Goal: Information Seeking & Learning: Learn about a topic

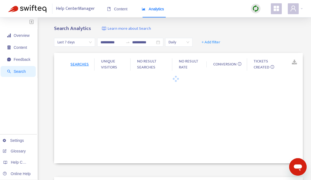
type input "**********"
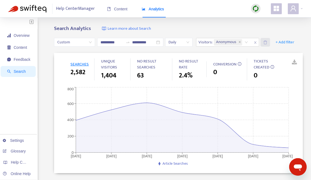
click at [267, 44] on icon "delete" at bounding box center [265, 42] width 4 height 4
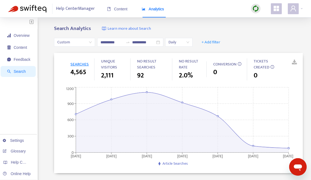
click at [150, 7] on span "Analytics" at bounding box center [153, 9] width 22 height 4
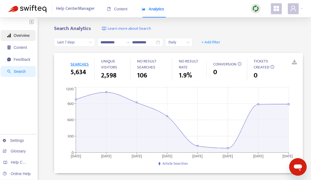
click at [14, 38] on span "Overview" at bounding box center [18, 35] width 23 height 11
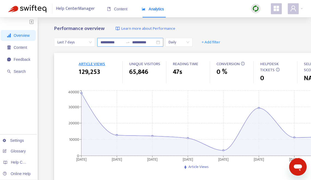
click at [160, 44] on div "**********" at bounding box center [130, 42] width 66 height 9
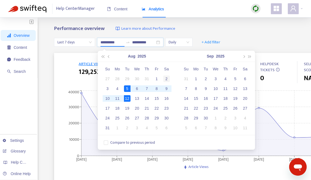
type input "**********"
click at [166, 77] on div "2" at bounding box center [166, 79] width 7 height 7
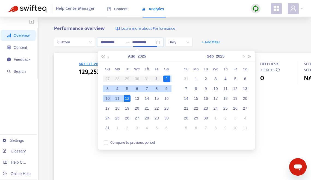
type input "**********"
click at [109, 100] on div "10" at bounding box center [107, 98] width 7 height 7
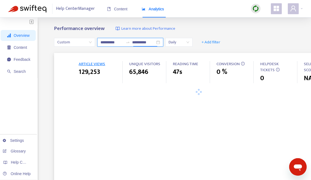
click at [159, 42] on div "**********" at bounding box center [130, 42] width 66 height 9
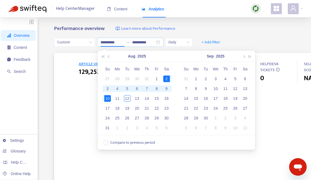
type input "**********"
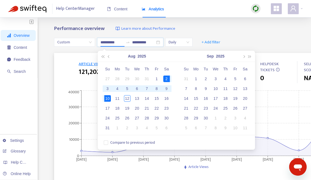
click at [216, 23] on div "**********" at bounding box center [155, 180] width 311 height 327
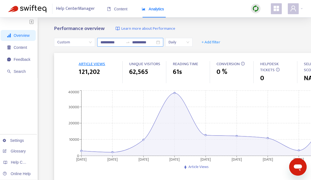
click at [159, 43] on div "**********" at bounding box center [130, 42] width 66 height 9
click at [240, 20] on div "**********" at bounding box center [155, 180] width 311 height 327
click at [32, 20] on img "button" at bounding box center [31, 21] width 4 height 5
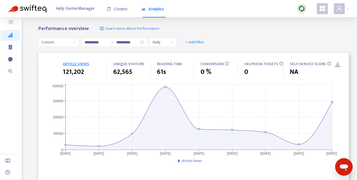
click at [311, 64] on link at bounding box center [334, 65] width 8 height 8
click at [171, 42] on span "Daily" at bounding box center [163, 42] width 21 height 8
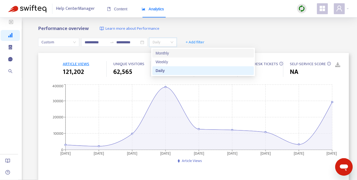
click at [199, 25] on div "**********" at bounding box center [178, 180] width 357 height 327
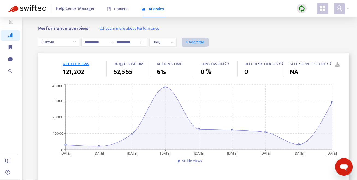
click at [198, 43] on span "+ Add filter" at bounding box center [195, 42] width 19 height 7
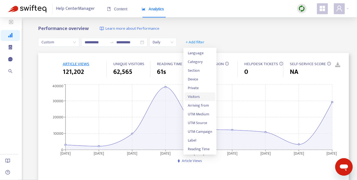
click at [198, 94] on span "Visitors" at bounding box center [200, 97] width 24 height 6
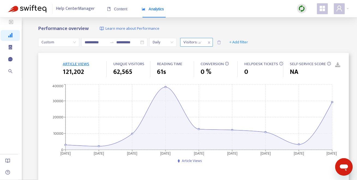
click at [198, 43] on div at bounding box center [189, 42] width 17 height 7
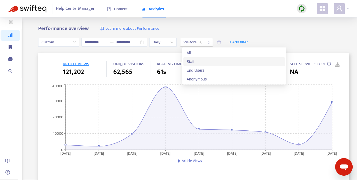
click at [198, 58] on div "Staff" at bounding box center [234, 61] width 102 height 9
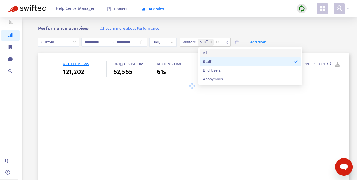
click at [234, 29] on div "Performance overview Learn more about Performance" at bounding box center [193, 29] width 311 height 6
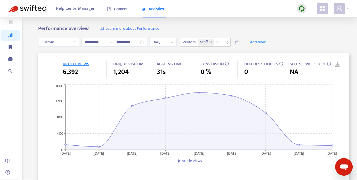
click at [311, 63] on link at bounding box center [334, 65] width 8 height 8
click at [264, 64] on span "HELPDESK TICKETS" at bounding box center [261, 64] width 34 height 7
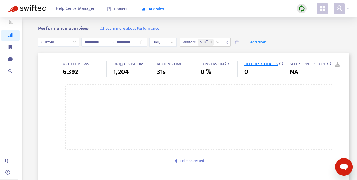
click at [209, 65] on span "CONVERSION" at bounding box center [212, 64] width 23 height 7
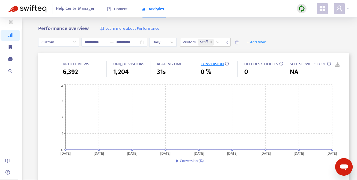
click at [74, 65] on span "ARTICLE VIEWS" at bounding box center [76, 64] width 26 height 7
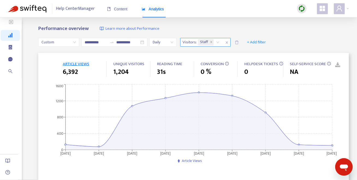
click at [228, 41] on icon "close" at bounding box center [226, 42] width 3 height 3
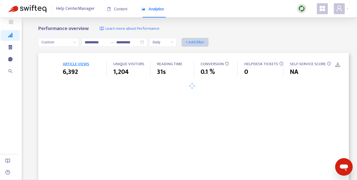
click at [195, 40] on span "+ Add filter" at bounding box center [195, 42] width 19 height 7
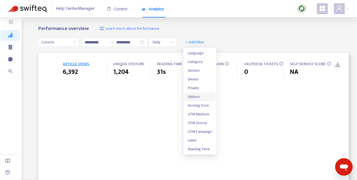
click at [204, 97] on span "Visitors" at bounding box center [200, 97] width 24 height 6
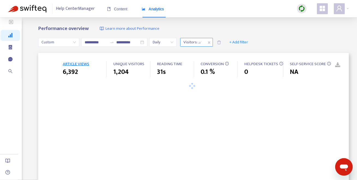
click at [201, 43] on div "Visitors: All" at bounding box center [192, 42] width 24 height 8
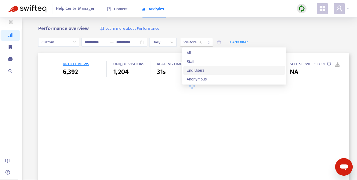
click at [204, 70] on div "End Users" at bounding box center [234, 70] width 95 height 6
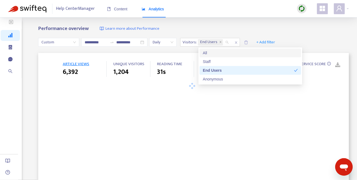
click at [261, 22] on div "**********" at bounding box center [178, 180] width 357 height 327
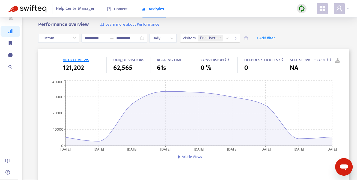
scroll to position [4, 0]
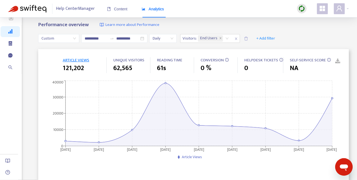
click at [259, 64] on div "0" at bounding box center [263, 68] width 39 height 10
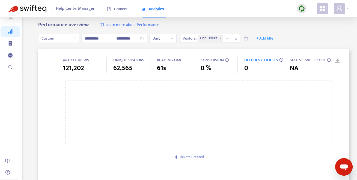
click at [78, 63] on span "121,202" at bounding box center [73, 68] width 21 height 10
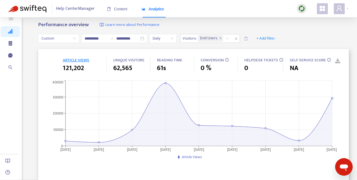
click at [302, 10] on img at bounding box center [301, 8] width 7 height 7
click at [214, 60] on span "CONVERSION" at bounding box center [212, 60] width 23 height 7
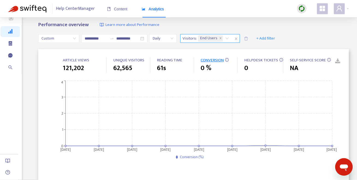
click at [237, 38] on icon "close" at bounding box center [236, 39] width 2 height 2
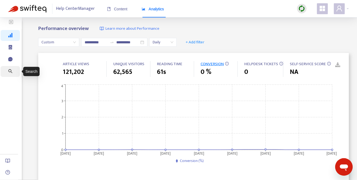
click at [10, 70] on icon "search" at bounding box center [10, 71] width 4 height 4
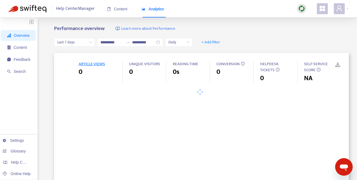
type input "**********"
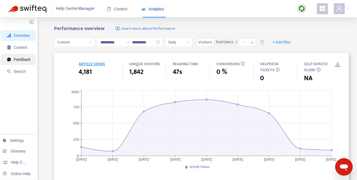
click at [19, 59] on span "Feedback" at bounding box center [22, 59] width 17 height 4
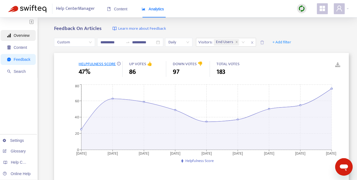
click at [19, 37] on span "Overview" at bounding box center [22, 35] width 16 height 4
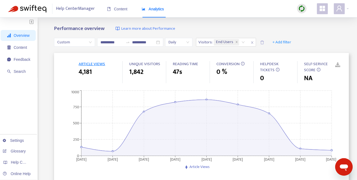
click at [227, 65] on span "CONVERSION" at bounding box center [227, 64] width 23 height 7
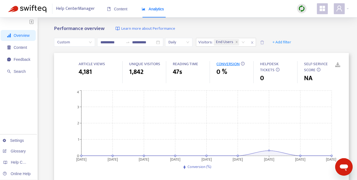
click at [88, 62] on span "ARTICLE VIEWS" at bounding box center [92, 64] width 26 height 7
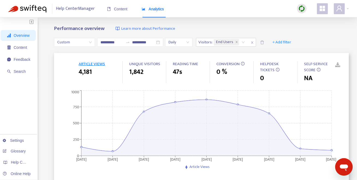
click at [338, 62] on link at bounding box center [334, 65] width 8 height 8
click at [253, 42] on icon "close" at bounding box center [252, 42] width 2 height 2
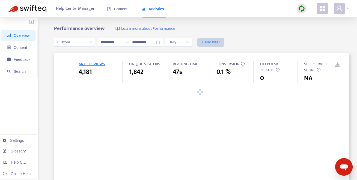
click at [214, 39] on span "+ Add filter" at bounding box center [210, 42] width 19 height 7
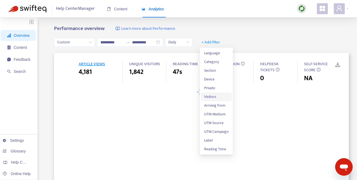
click at [219, 95] on span "Visitors" at bounding box center [216, 97] width 24 height 6
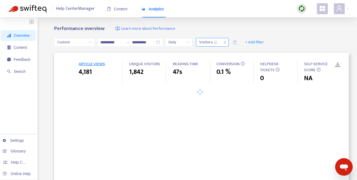
click at [214, 40] on div at bounding box center [205, 42] width 17 height 7
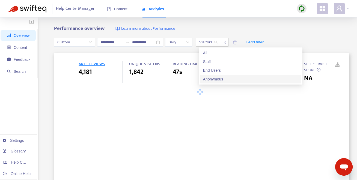
click at [223, 78] on div "Anonymous" at bounding box center [250, 79] width 95 height 6
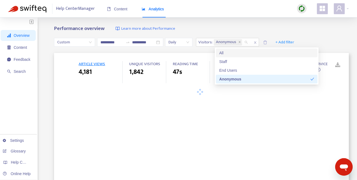
click at [247, 25] on div "**********" at bounding box center [178, 180] width 357 height 327
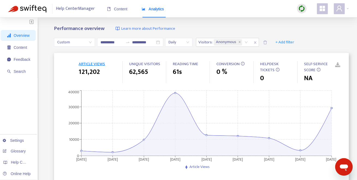
click at [338, 64] on link at bounding box center [334, 65] width 8 height 8
click at [256, 42] on icon "close" at bounding box center [255, 42] width 3 height 3
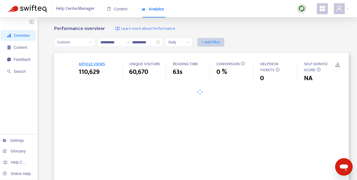
click at [213, 44] on span "+ Add filter" at bounding box center [210, 42] width 19 height 7
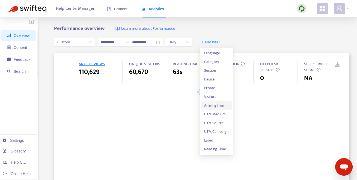
click at [217, 105] on span "Arriving from" at bounding box center [216, 106] width 24 height 6
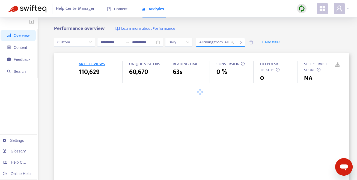
click at [230, 43] on div at bounding box center [213, 42] width 33 height 7
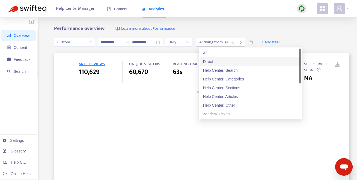
click at [226, 61] on div "Direct" at bounding box center [250, 62] width 95 height 6
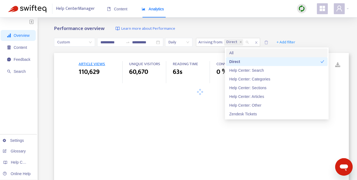
click at [237, 27] on div "Performance overview Learn more about Performance" at bounding box center [201, 29] width 295 height 6
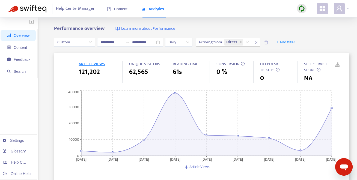
click at [338, 63] on link at bounding box center [334, 65] width 8 height 8
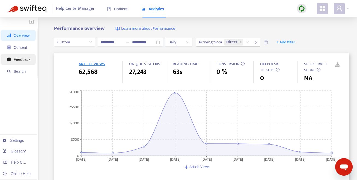
click at [21, 58] on span "Feedback" at bounding box center [22, 59] width 17 height 4
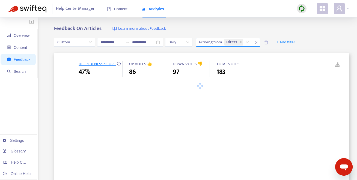
click at [257, 43] on icon "close" at bounding box center [256, 42] width 2 height 2
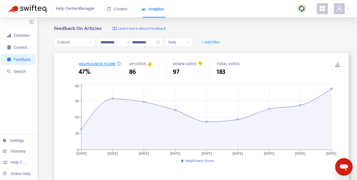
click at [337, 63] on link at bounding box center [334, 65] width 8 height 8
click at [23, 69] on span "Search" at bounding box center [20, 71] width 12 height 4
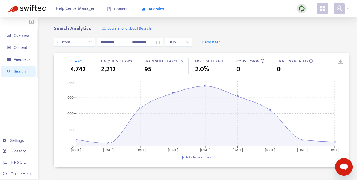
click at [341, 63] on link at bounding box center [336, 62] width 8 height 8
click at [214, 40] on span "+ Add filter" at bounding box center [210, 42] width 19 height 7
click at [219, 68] on span "Visitors" at bounding box center [214, 71] width 21 height 6
click at [226, 39] on div at bounding box center [213, 42] width 33 height 7
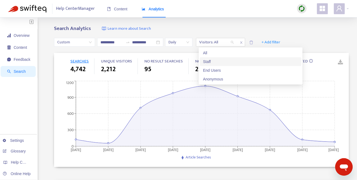
click at [225, 61] on div "Staff" at bounding box center [250, 62] width 95 height 6
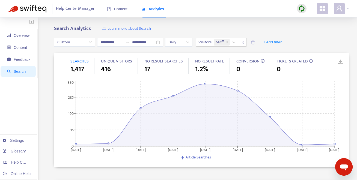
click at [340, 63] on link at bounding box center [336, 62] width 8 height 8
click at [245, 42] on icon "close" at bounding box center [242, 42] width 3 height 3
click at [212, 41] on span "+ Add filter" at bounding box center [210, 42] width 19 height 7
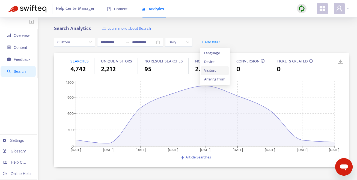
click at [217, 70] on span "Visitors" at bounding box center [214, 71] width 21 height 6
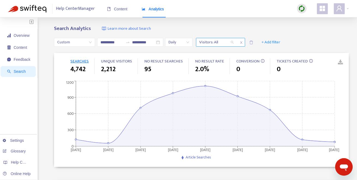
click at [235, 41] on div "Visitors: All" at bounding box center [216, 42] width 41 height 8
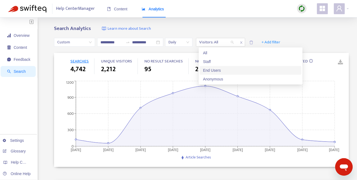
click at [228, 71] on div "End Users" at bounding box center [250, 70] width 95 height 6
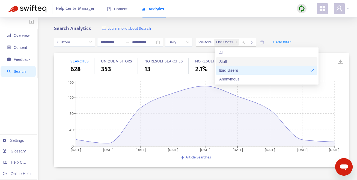
click at [246, 27] on div "Search Analytics Learn more about Search" at bounding box center [201, 29] width 295 height 6
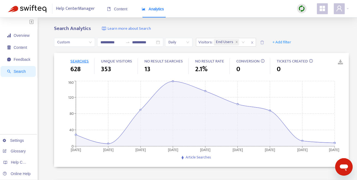
click at [341, 62] on link at bounding box center [336, 62] width 8 height 8
click at [254, 42] on icon "close" at bounding box center [252, 42] width 3 height 3
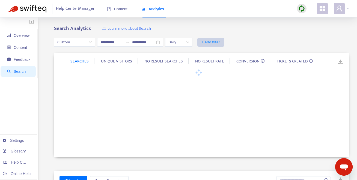
click at [215, 42] on span "+ Add filter" at bounding box center [210, 42] width 19 height 7
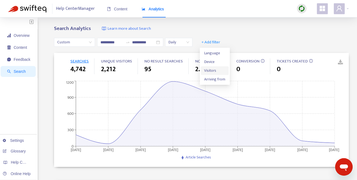
click at [216, 70] on span "Visitors" at bounding box center [214, 71] width 21 height 6
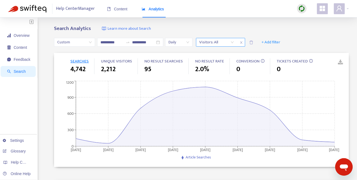
click at [234, 41] on div "Visitors: All" at bounding box center [216, 42] width 41 height 8
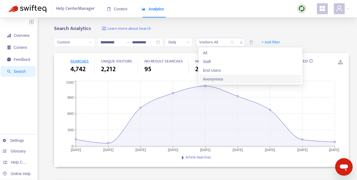
click at [231, 77] on div "Anonymous" at bounding box center [250, 79] width 95 height 6
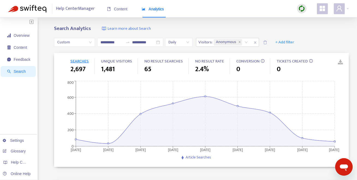
click at [341, 63] on link at bounding box center [336, 62] width 8 height 8
